Goal: Transaction & Acquisition: Subscribe to service/newsletter

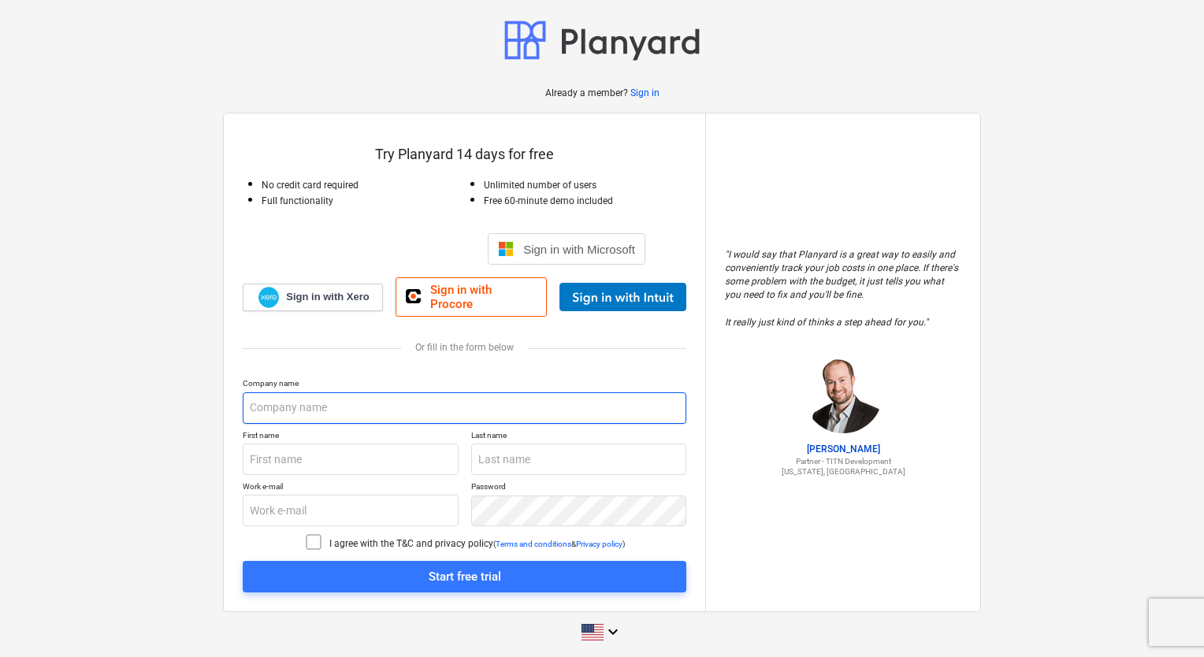
click at [420, 392] on input "text" at bounding box center [465, 408] width 444 height 32
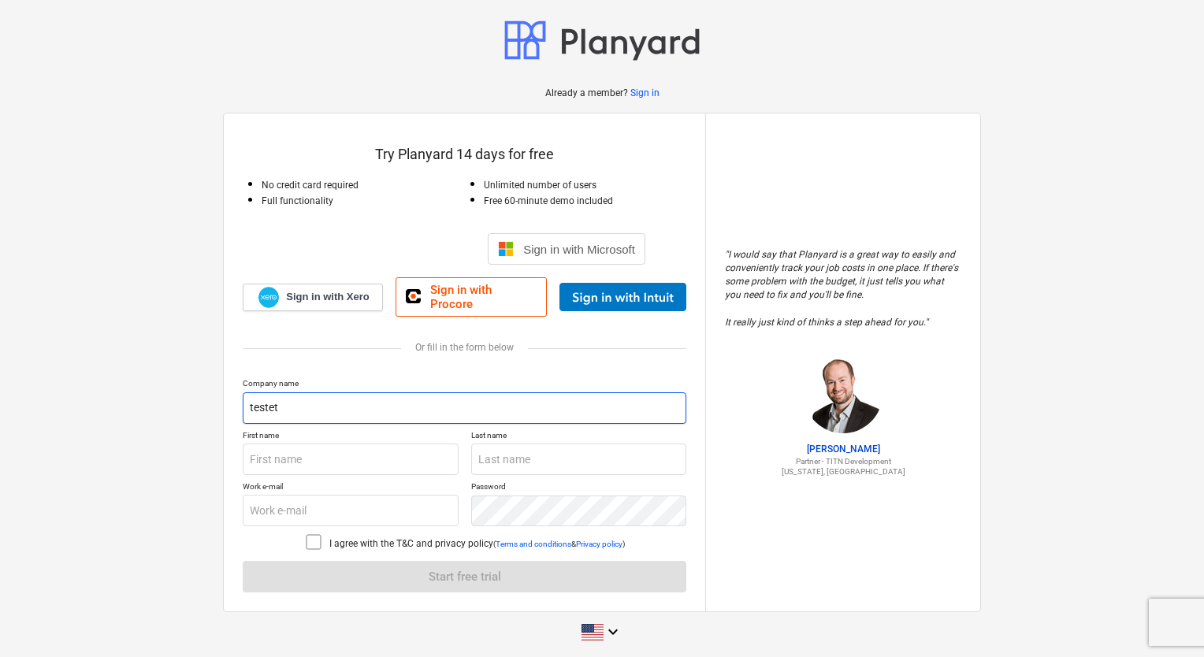
type input "TestetesteUniverso"
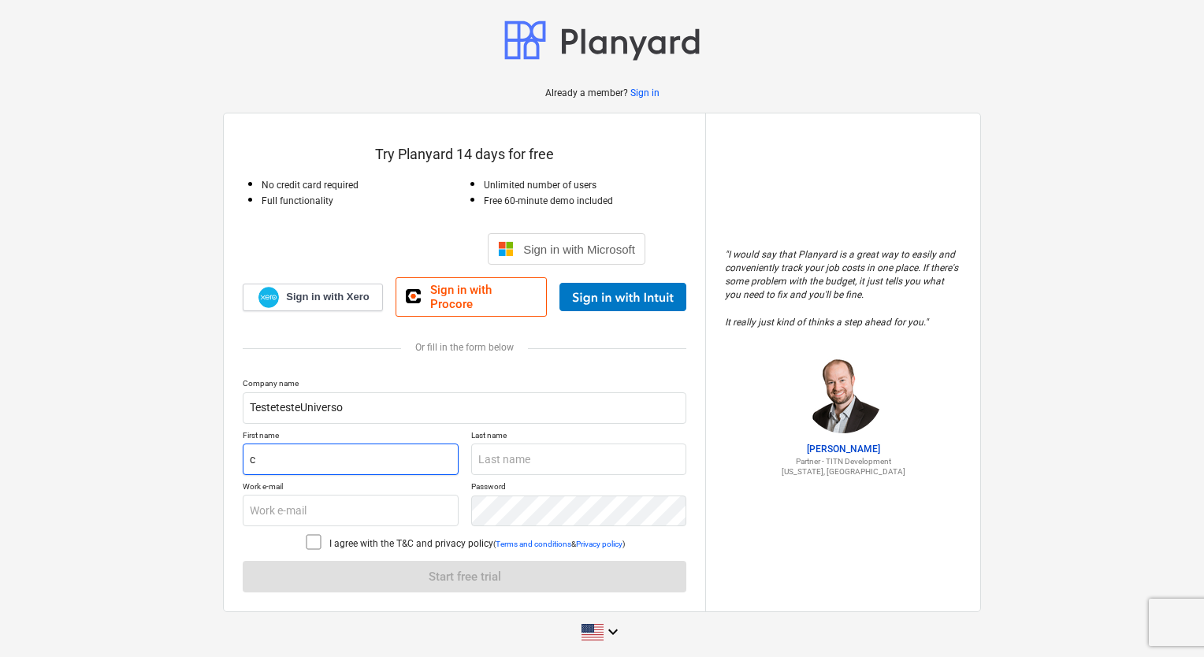
click at [344, 452] on input "c" at bounding box center [351, 460] width 216 height 32
type input "catarina"
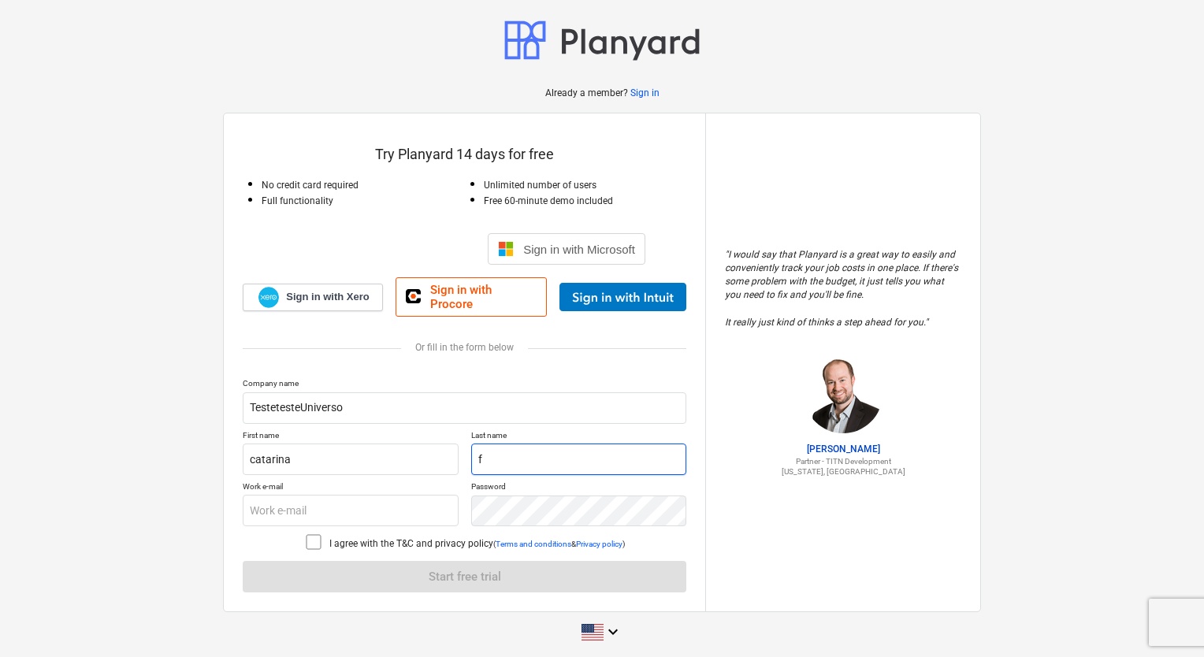
click at [536, 446] on input "f" at bounding box center [579, 460] width 216 height 32
type input "[PERSON_NAME]"
click at [403, 496] on input "c" at bounding box center [351, 511] width 216 height 32
type input "[EMAIL_ADDRESS][DOMAIN_NAME]"
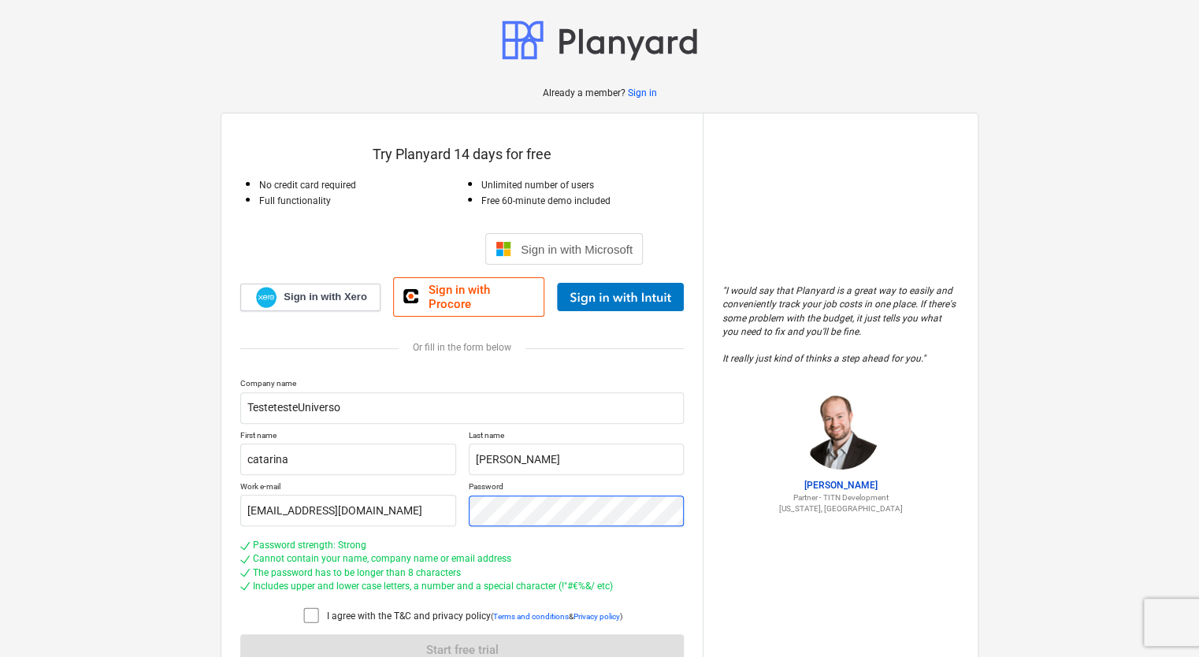
scroll to position [69, 0]
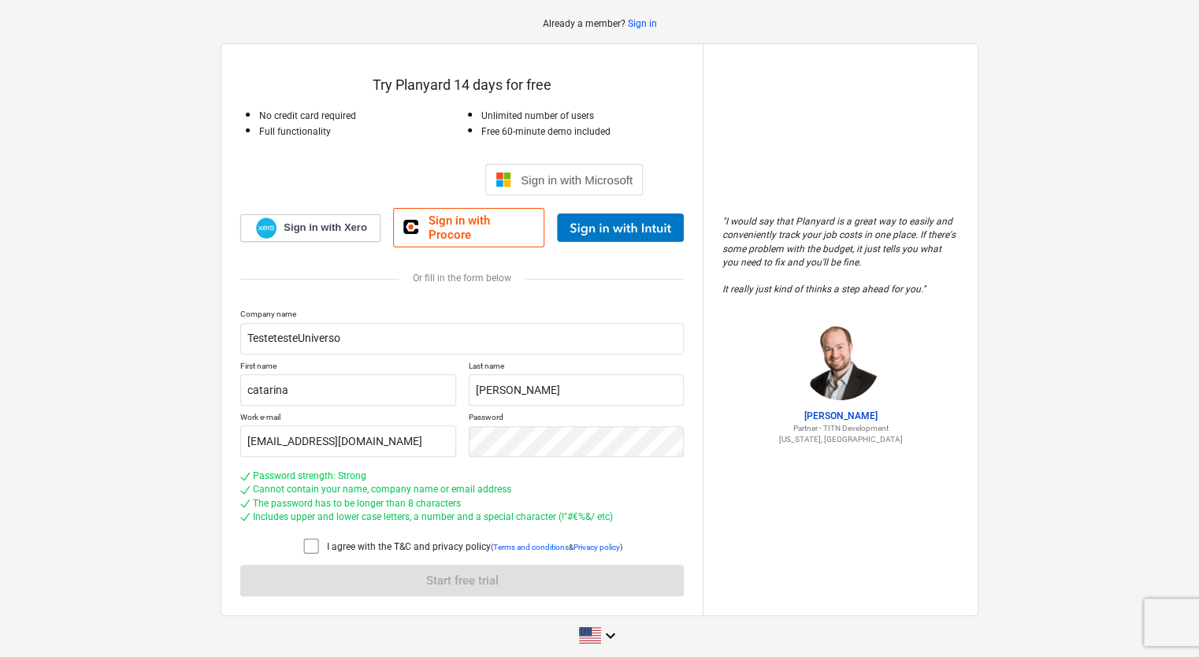
click at [312, 537] on icon at bounding box center [311, 546] width 19 height 19
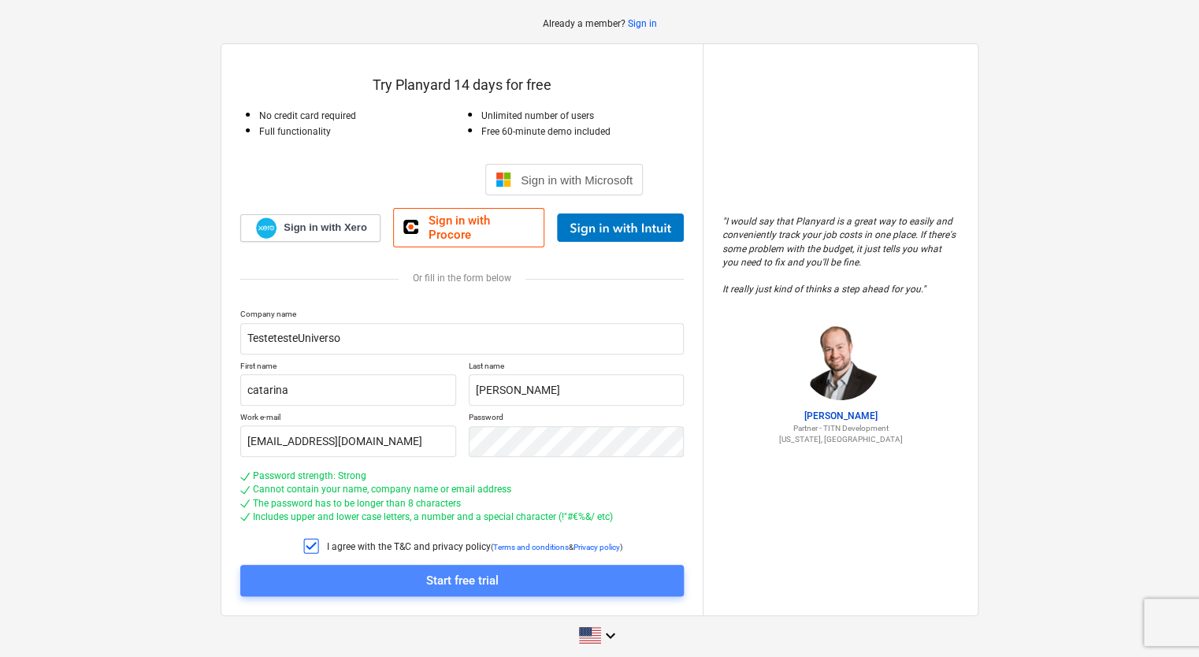
click at [465, 573] on div "Start free trial" at bounding box center [462, 581] width 73 height 20
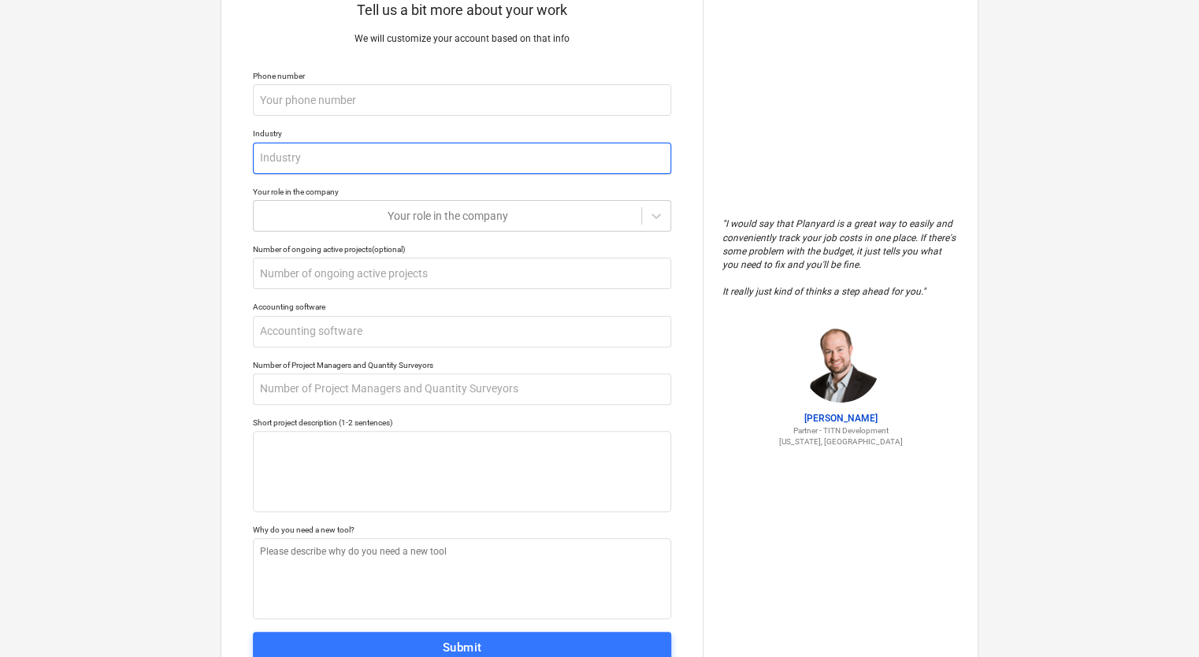
scroll to position [66, 0]
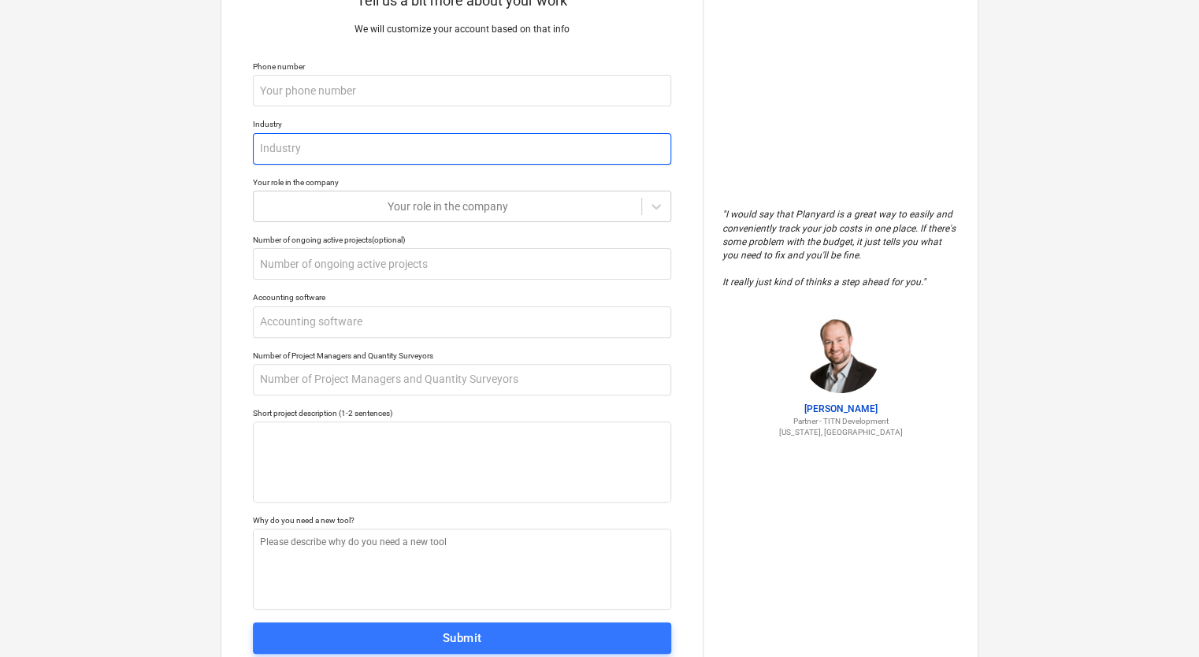
click at [603, 154] on input "text" at bounding box center [462, 149] width 418 height 32
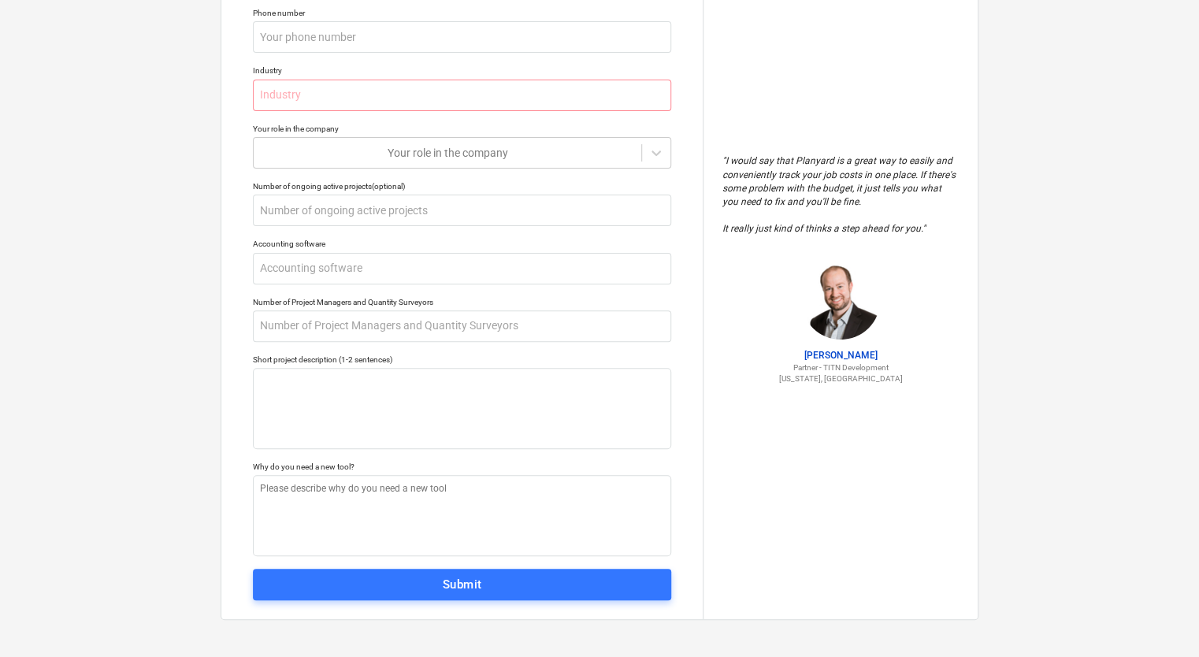
click at [490, 564] on div "Tell us a bit more about your work We will customize your account based on that…" at bounding box center [462, 269] width 482 height 701
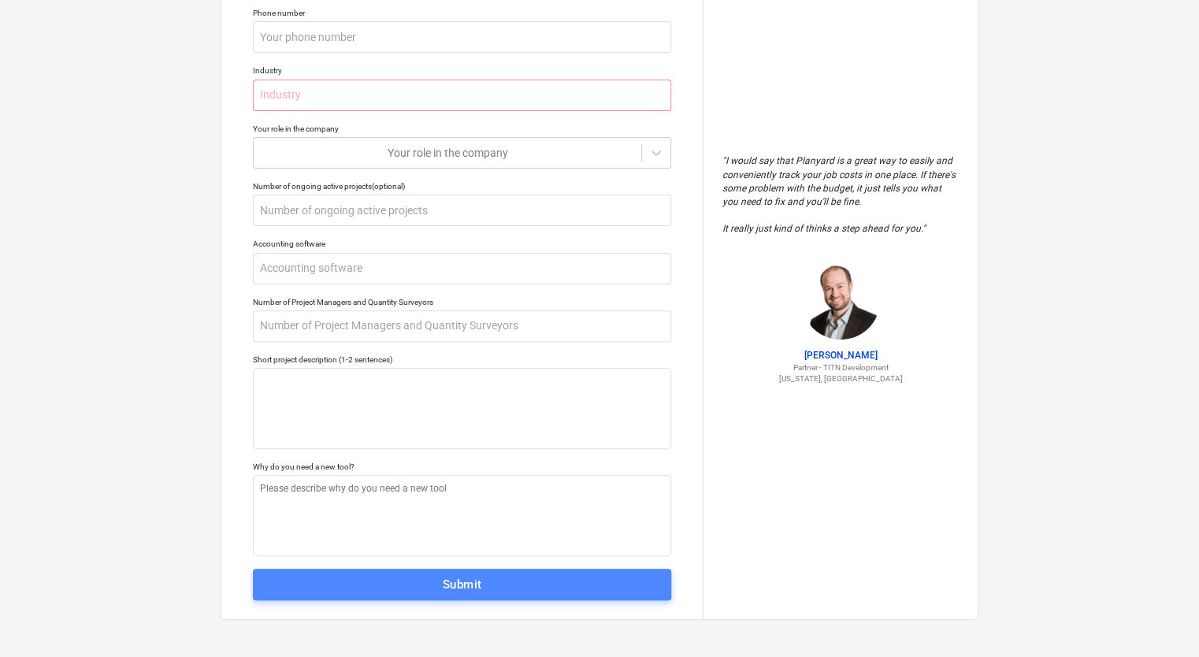
click at [478, 578] on div "Submit" at bounding box center [462, 585] width 39 height 20
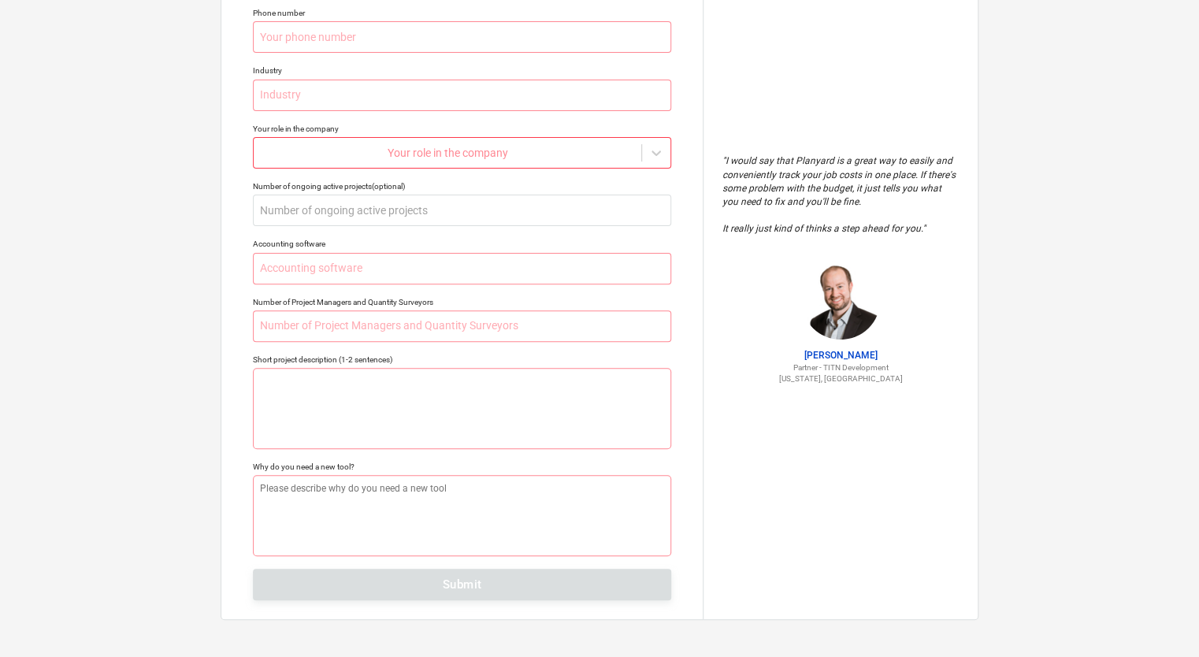
scroll to position [0, 0]
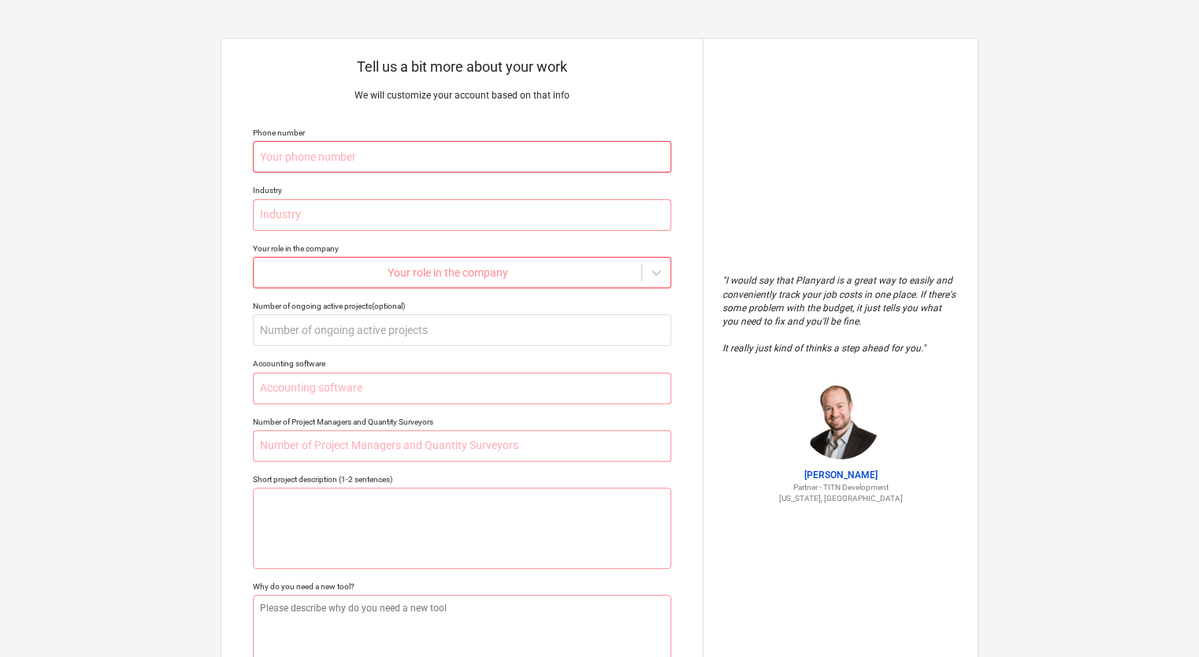
click at [582, 143] on input "text" at bounding box center [462, 157] width 418 height 32
type textarea "x"
type input "dvcd"
type textarea "x"
type input "dvcdfd"
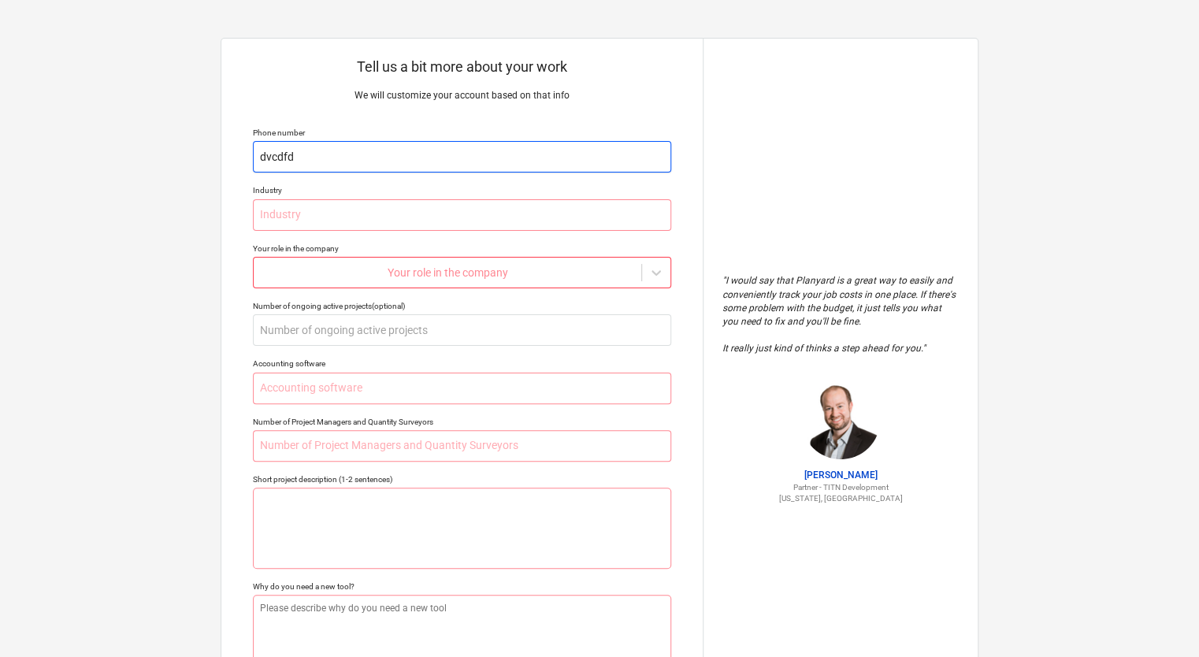
type textarea "x"
type input "dvcdfde"
click at [546, 216] on input "text" at bounding box center [462, 215] width 418 height 32
type textarea "x"
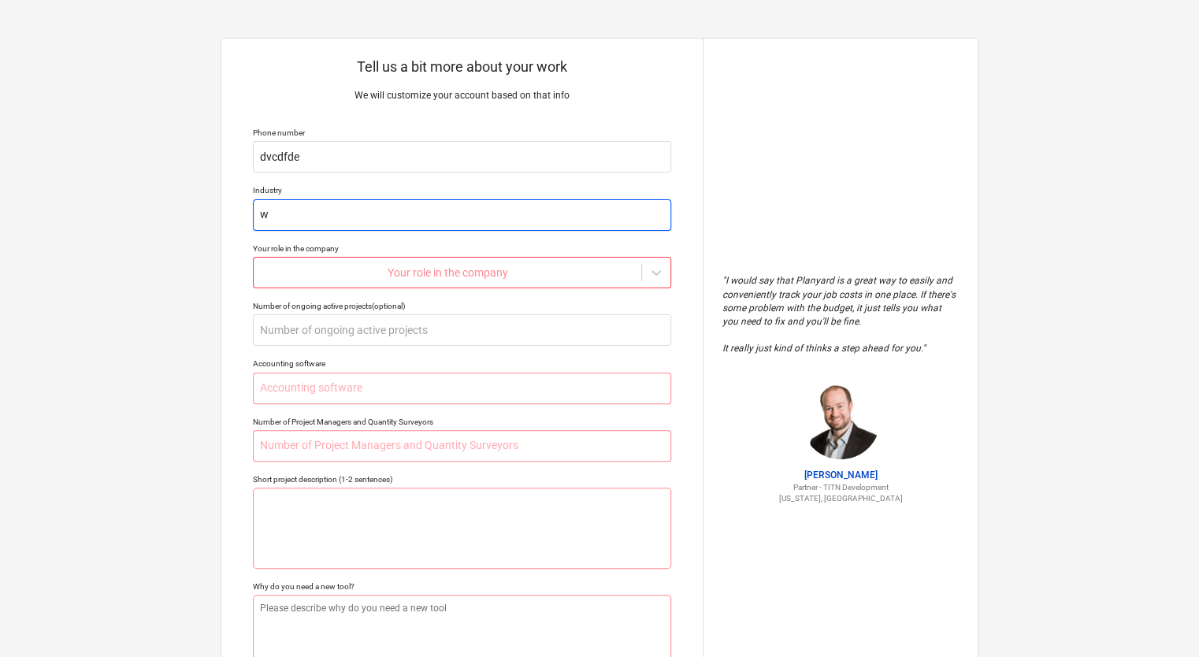
type input "wf"
type textarea "x"
type input "wfd"
type textarea "x"
type input "wfde"
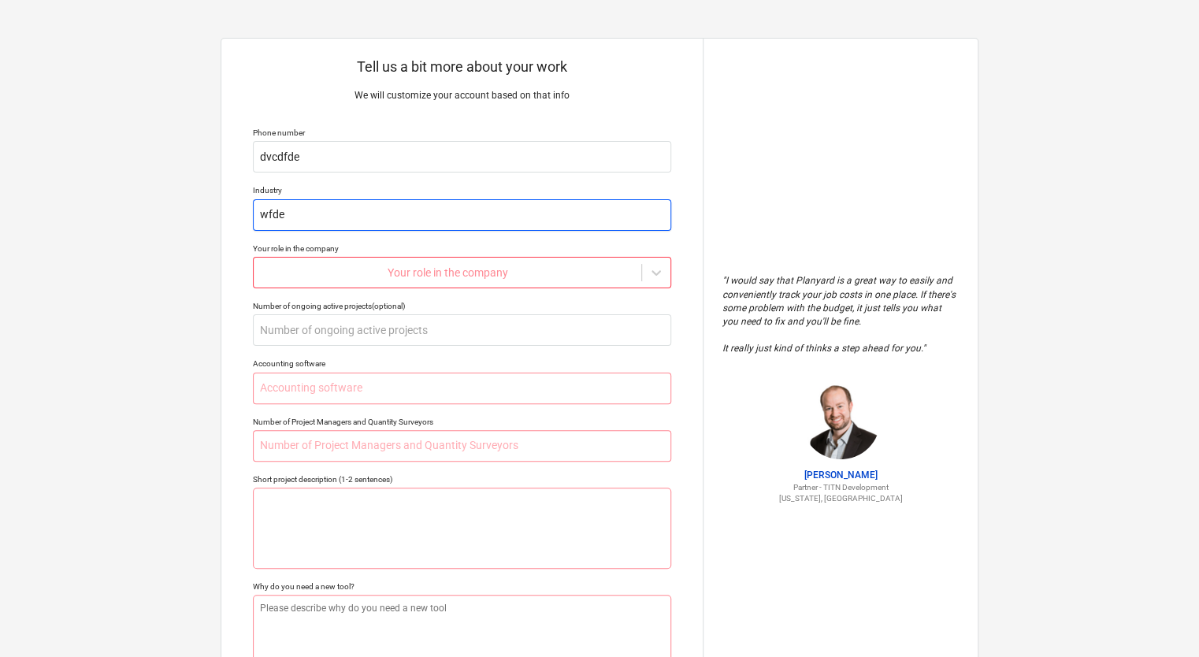
type textarea "x"
type input "wfdef"
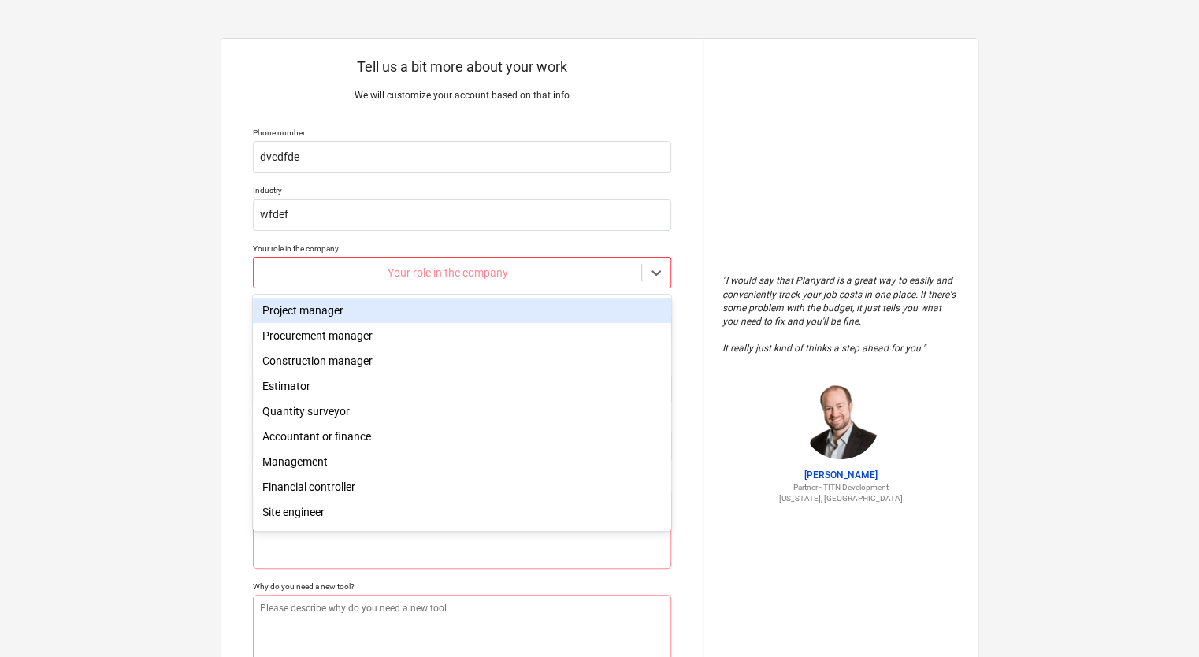
click at [500, 272] on div at bounding box center [448, 273] width 372 height 16
click at [463, 314] on div "Project manager" at bounding box center [462, 310] width 418 height 25
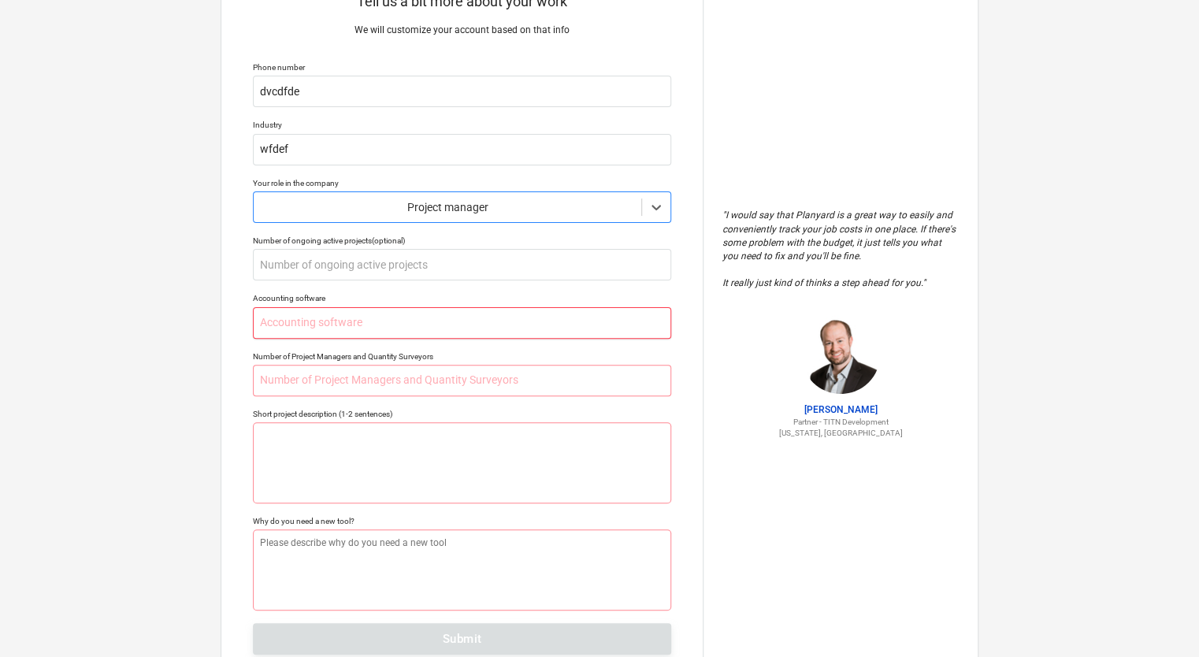
scroll to position [120, 0]
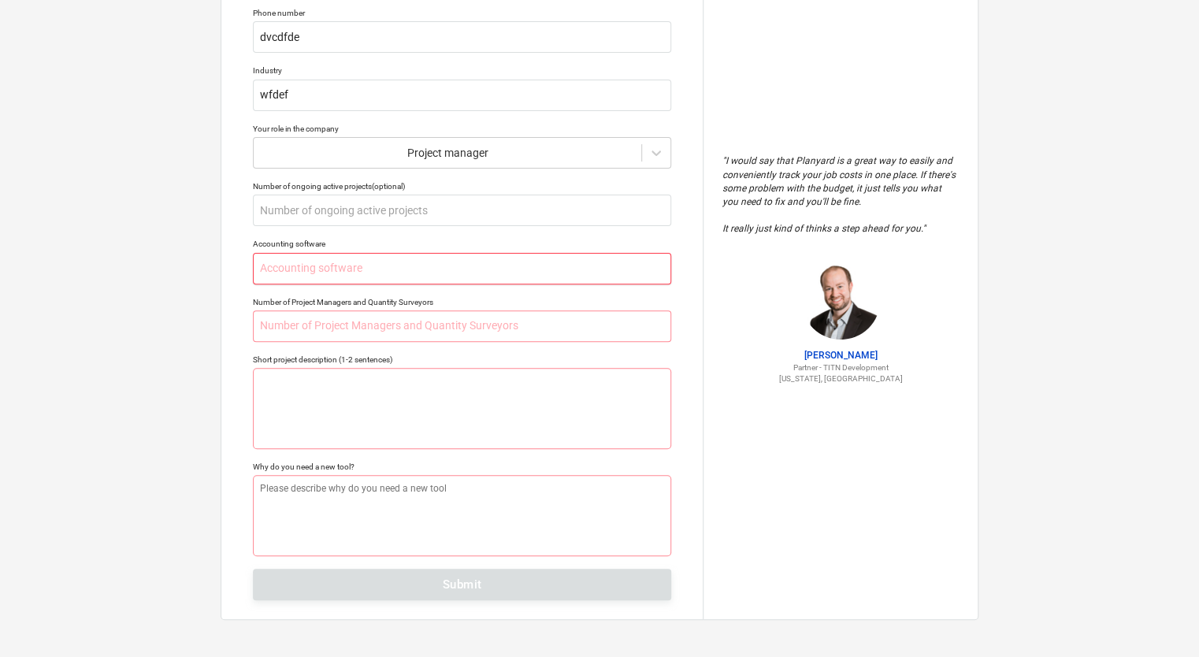
click at [521, 263] on input "text" at bounding box center [462, 269] width 418 height 32
type textarea "x"
type input "v"
type textarea "x"
type input "ve"
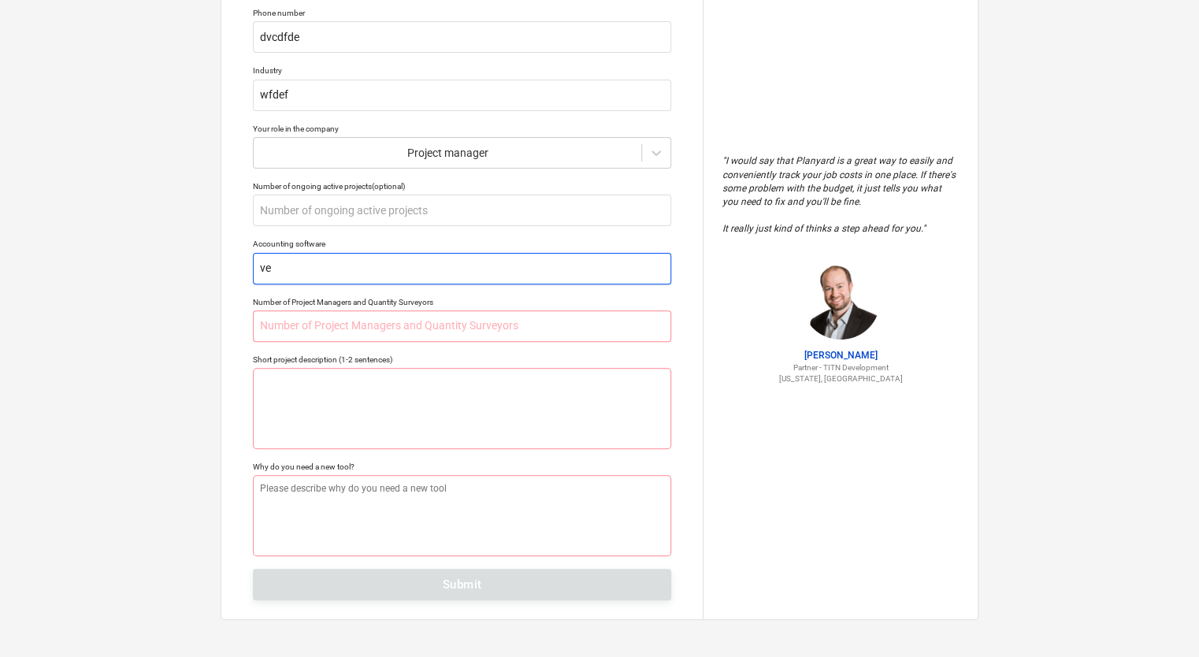
type textarea "x"
type input "vee"
click at [483, 319] on input "text" at bounding box center [462, 326] width 418 height 32
type textarea "x"
type input "v"
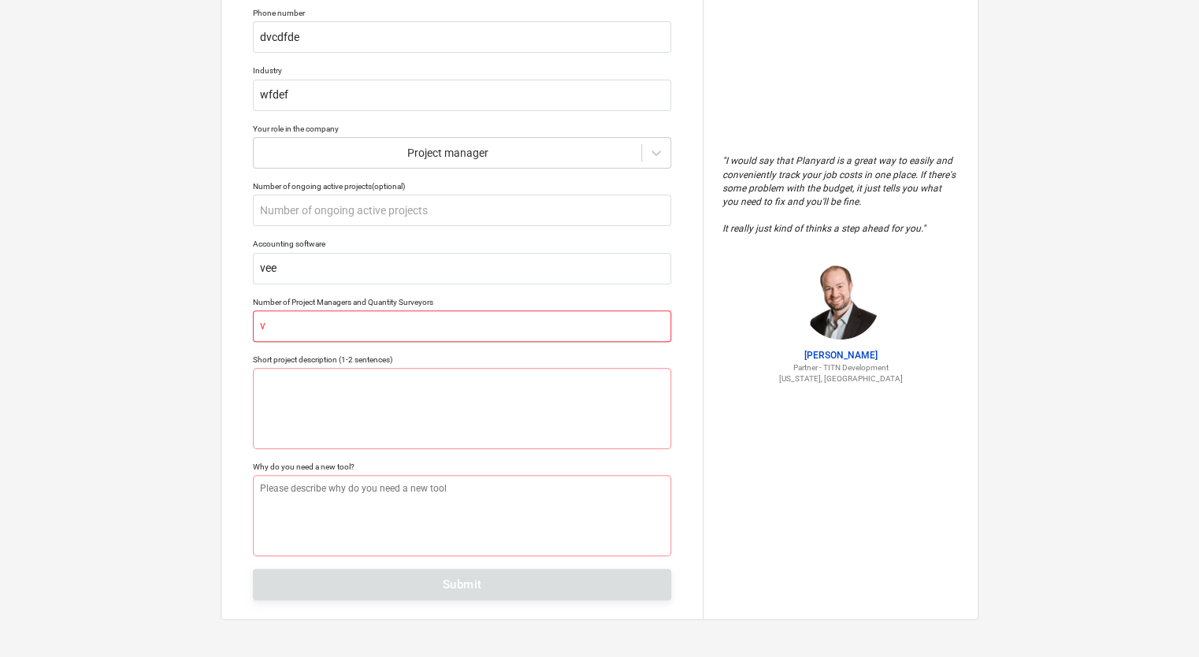
type textarea "x"
type input "ve"
type textarea "x"
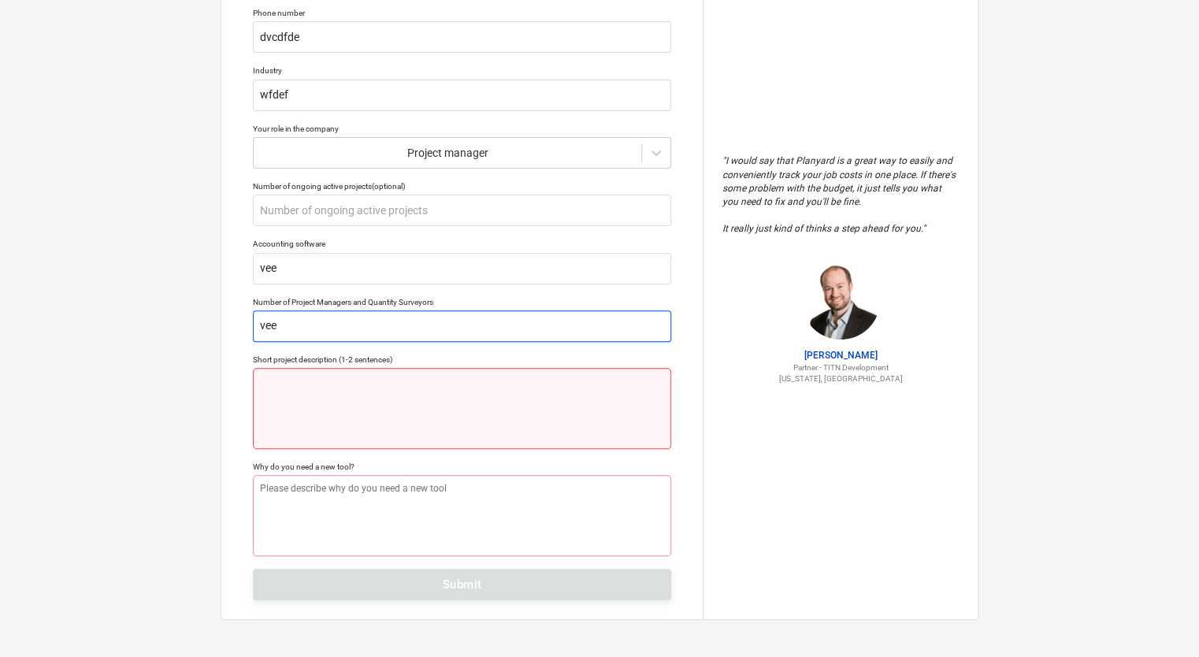
type input "vee"
type textarea "x"
type textarea "v"
type textarea "x"
type textarea "ve"
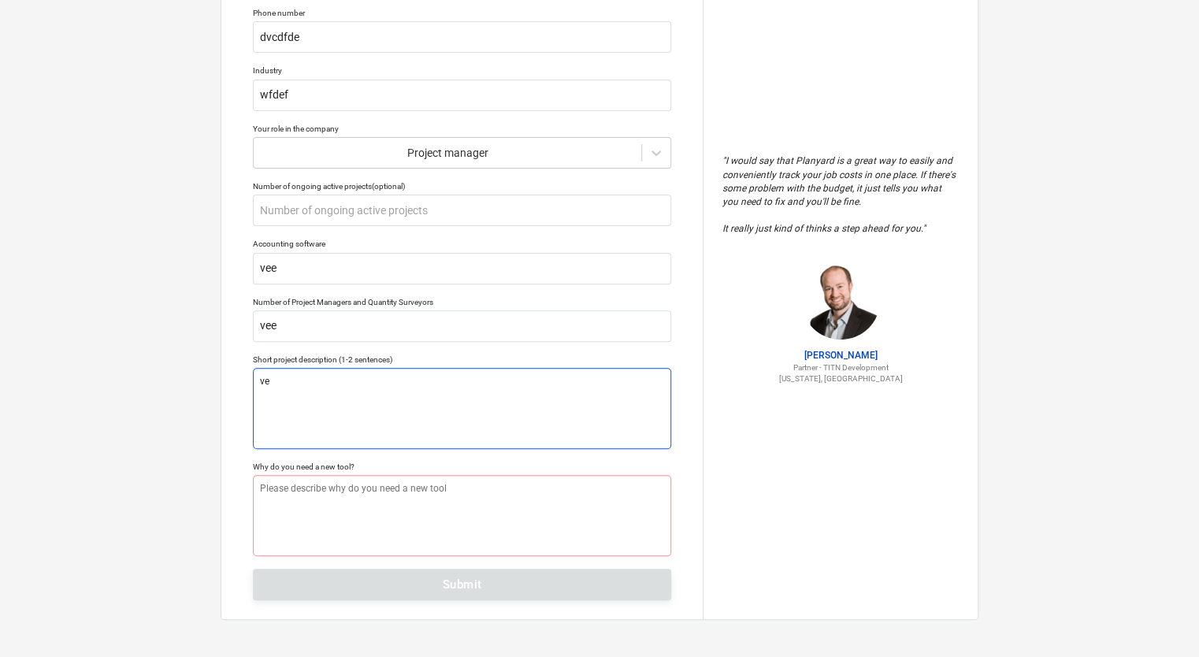
type textarea "x"
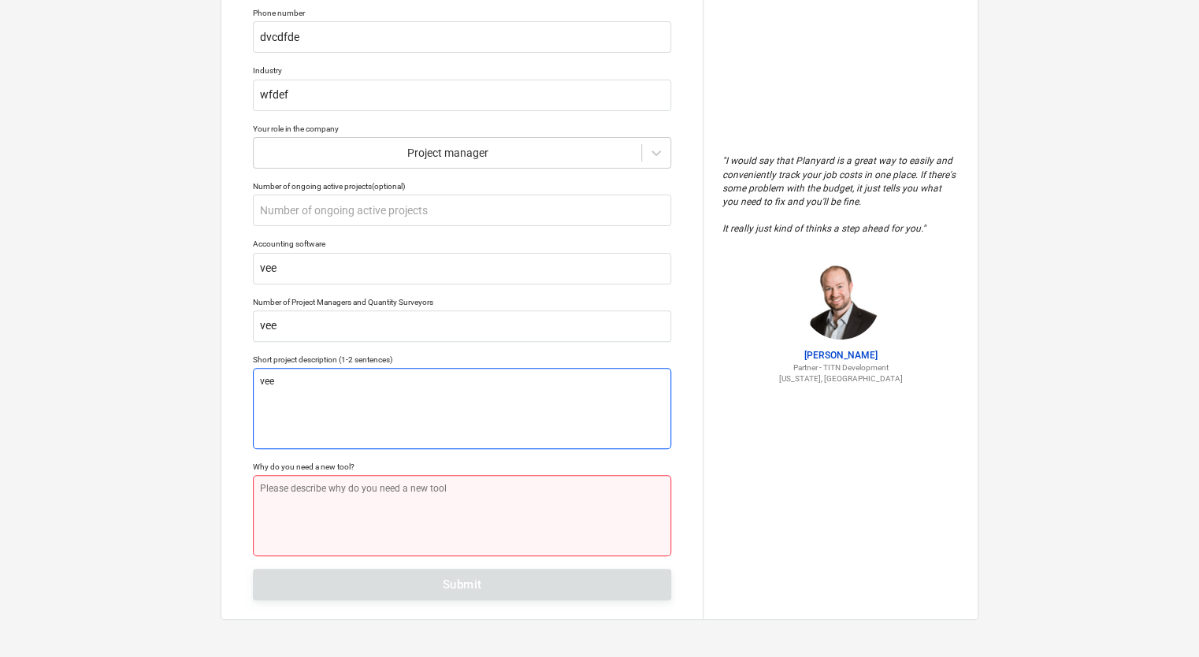
type textarea "vee"
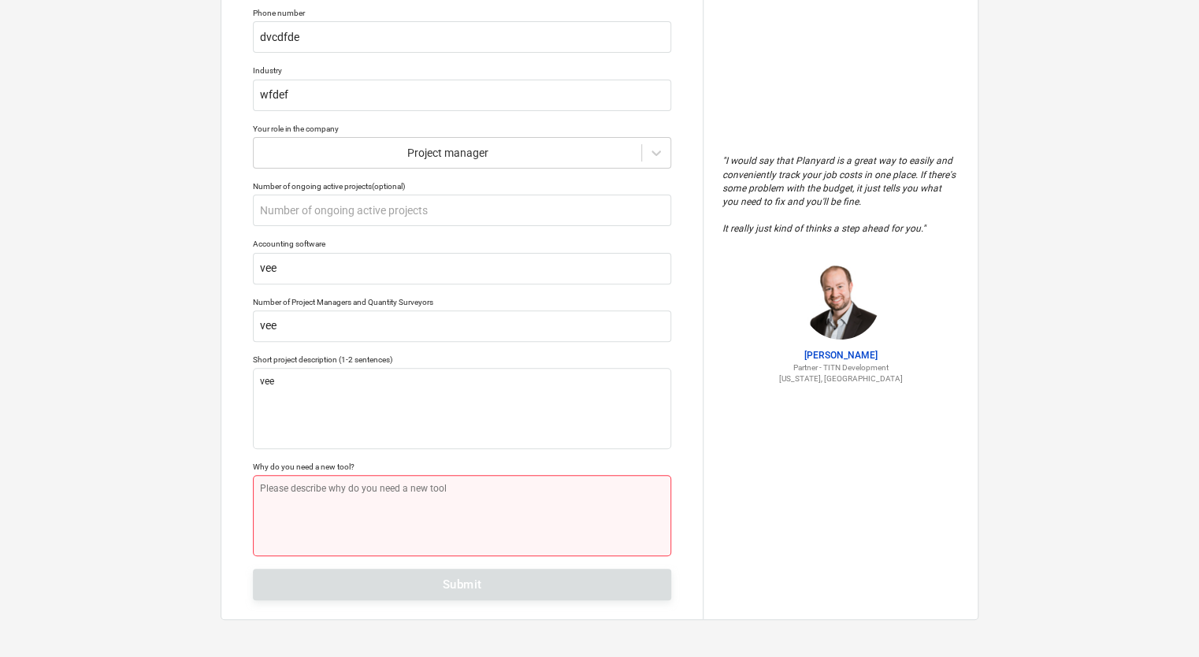
type textarea "x"
type textarea "v"
type textarea "x"
type textarea "ve"
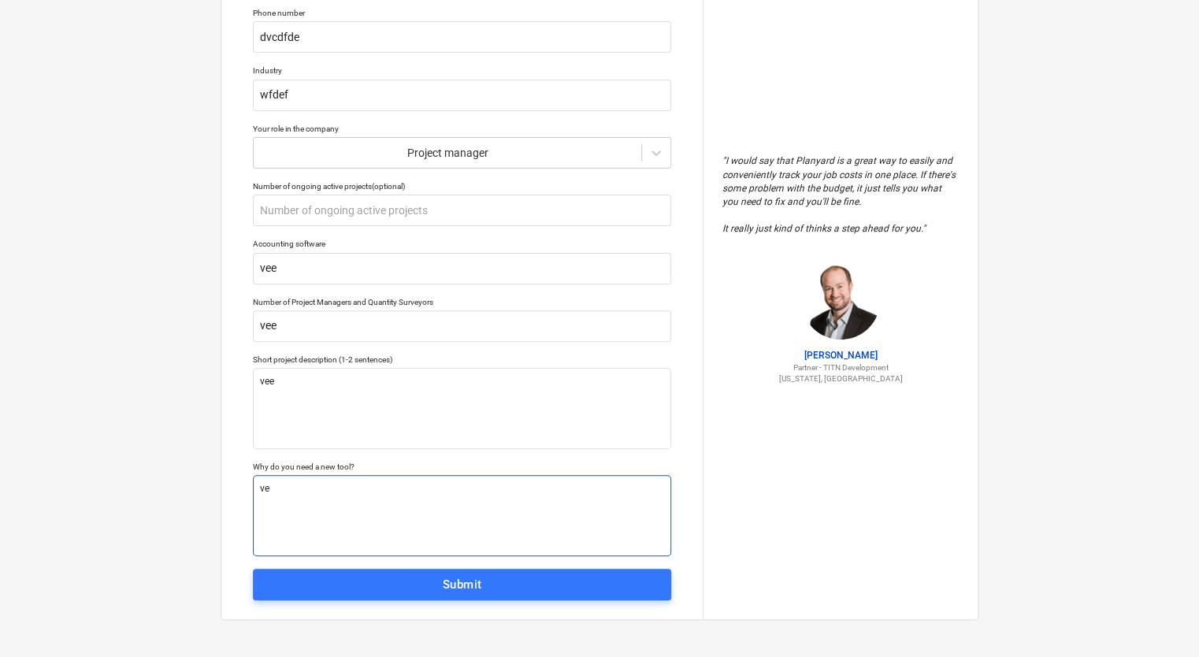
type textarea "x"
type textarea "vee"
type textarea "x"
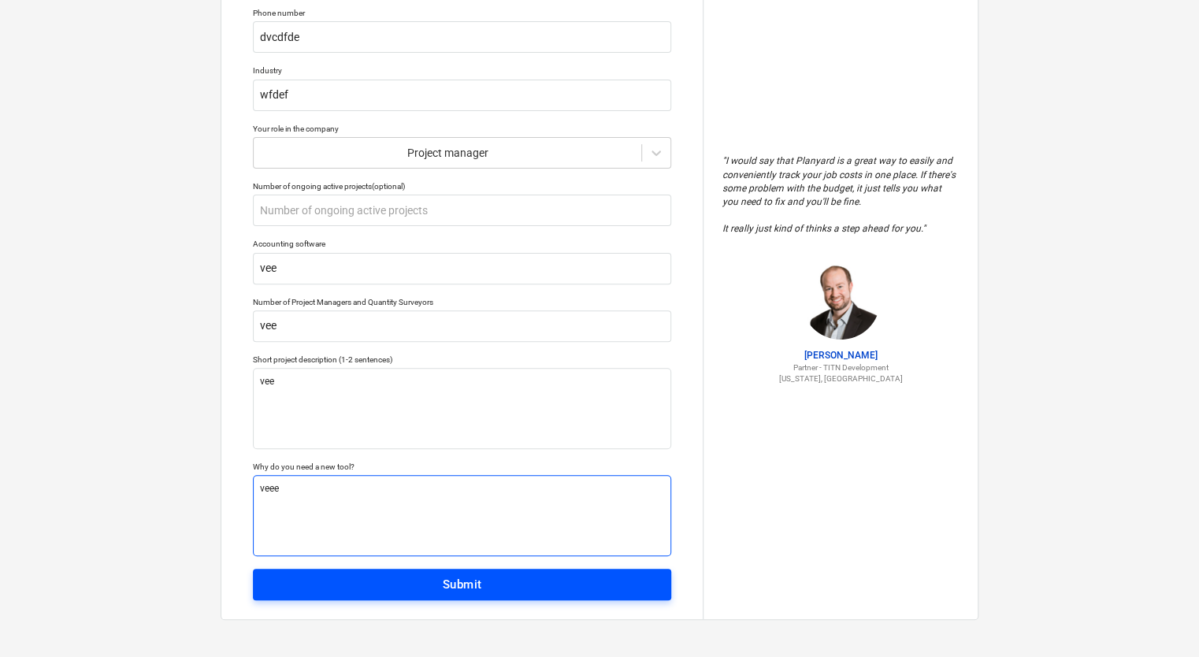
type textarea "veee"
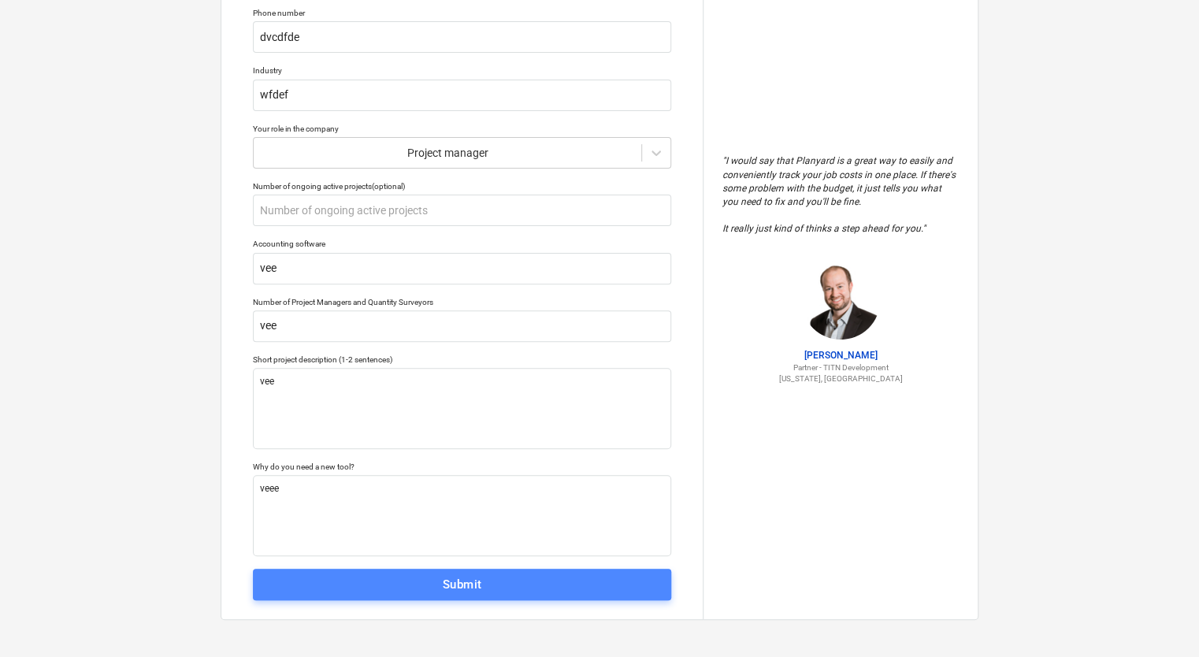
click at [357, 575] on span "Submit" at bounding box center [462, 585] width 384 height 20
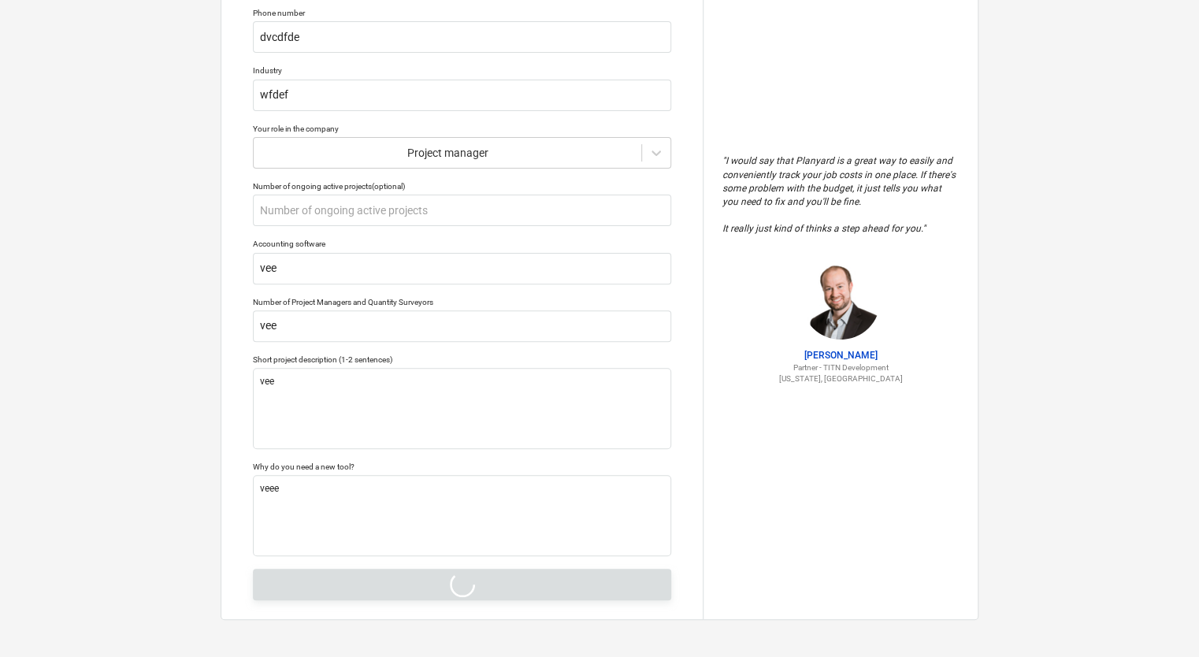
type textarea "x"
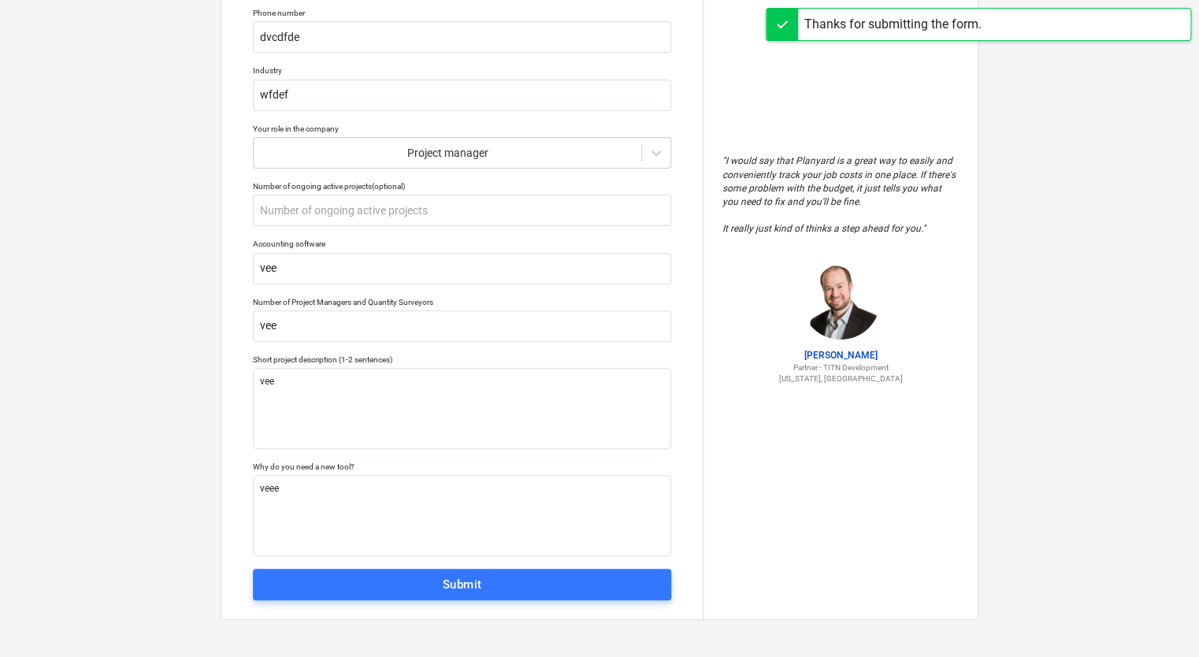
scroll to position [15, 0]
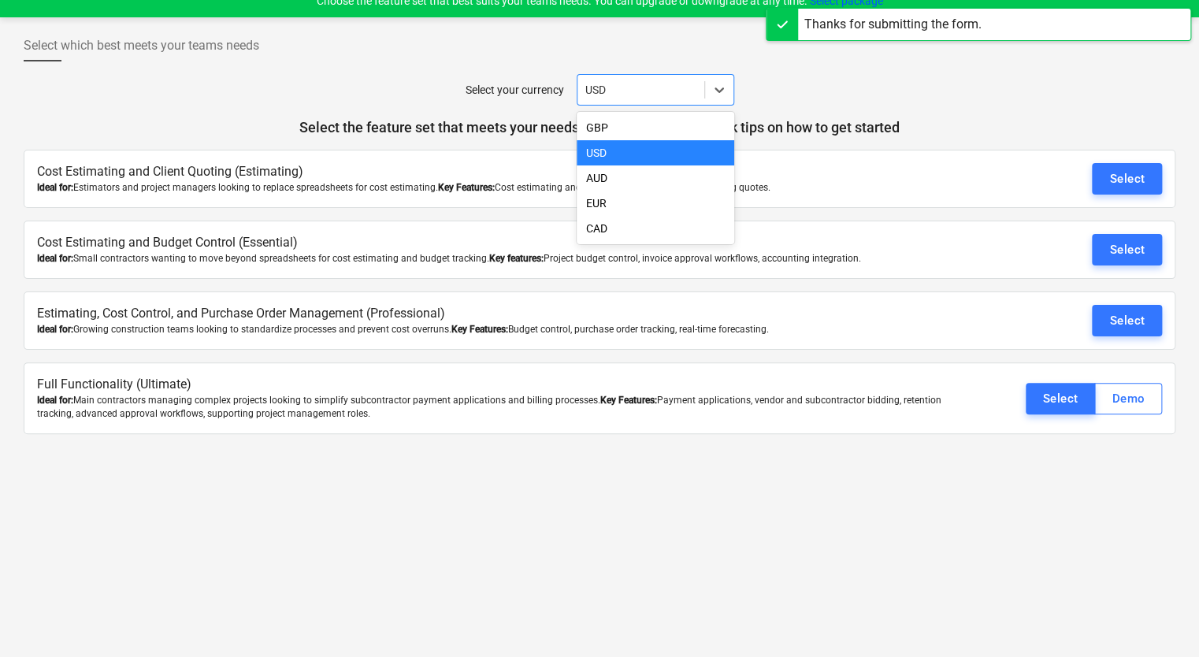
click at [701, 88] on div "USD" at bounding box center [641, 90] width 127 height 22
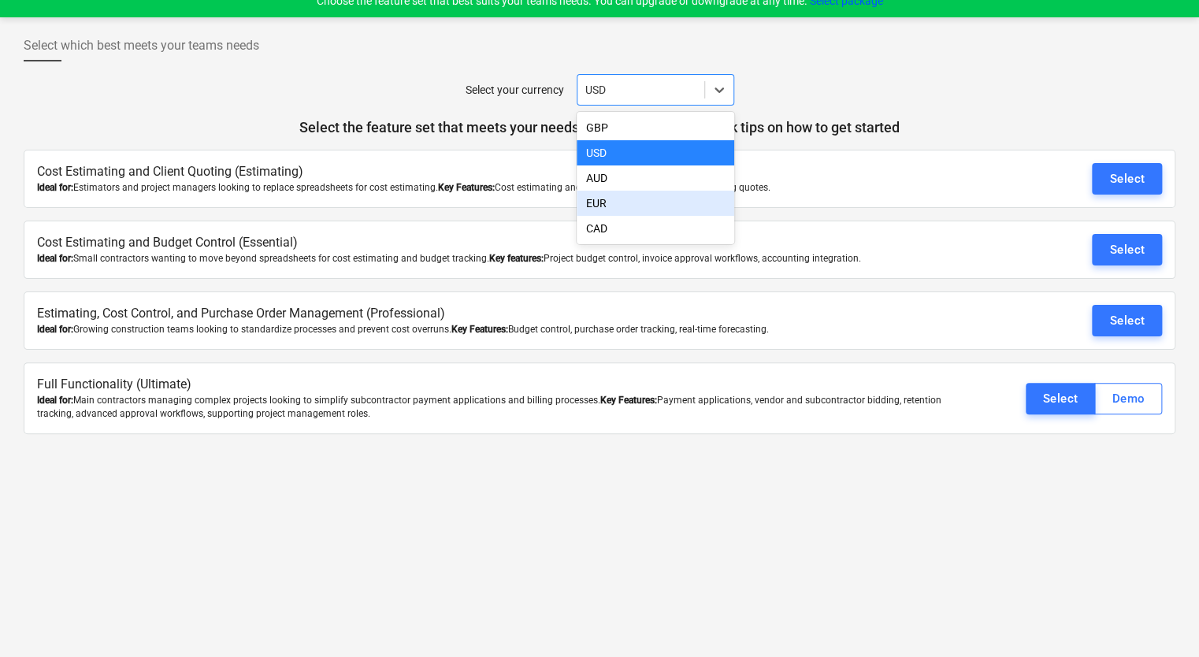
click at [642, 207] on div "EUR" at bounding box center [656, 203] width 158 height 25
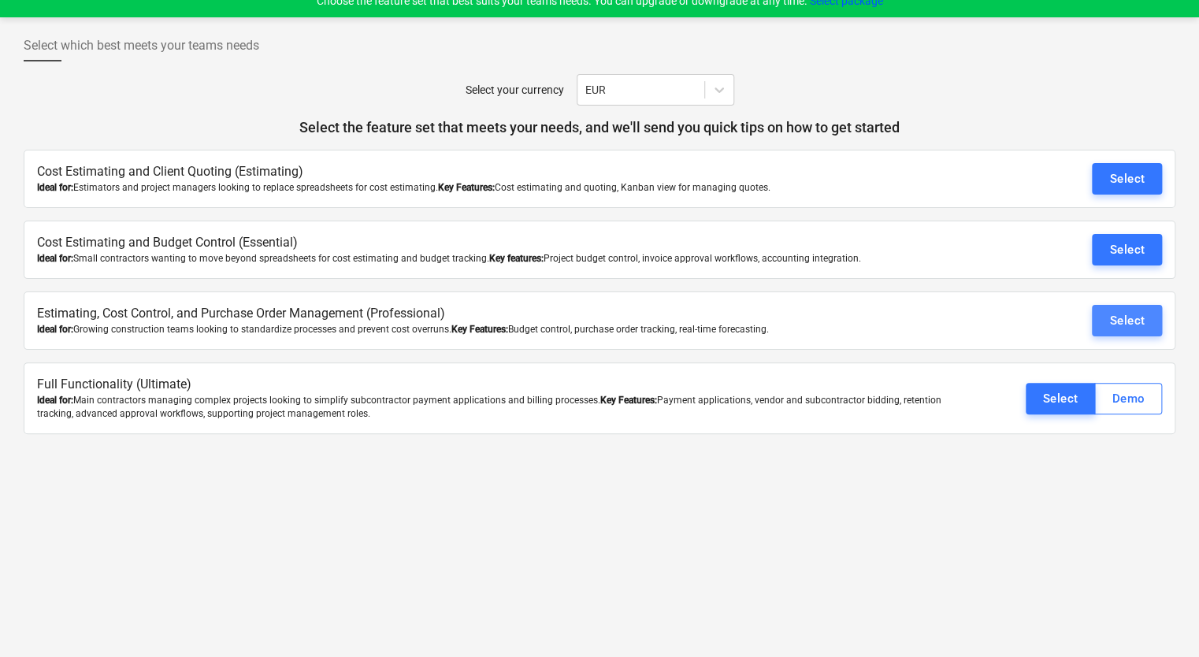
click at [1123, 310] on div "Select" at bounding box center [1127, 320] width 35 height 20
